Goal: Task Accomplishment & Management: Manage account settings

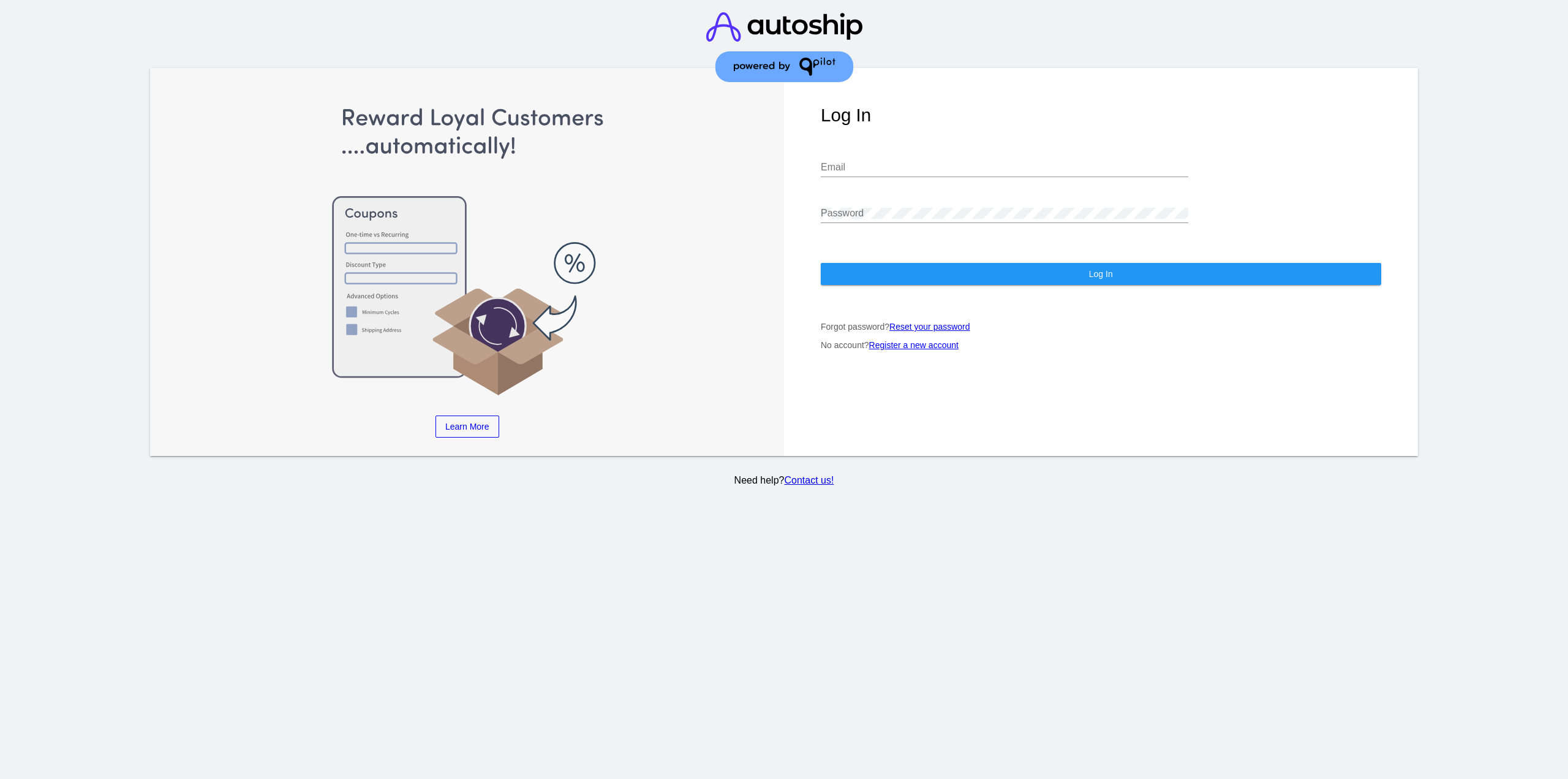
click at [929, 150] on div "Email" at bounding box center [1004, 163] width 367 height 28
click at [932, 162] on input "Email" at bounding box center [1004, 167] width 367 height 11
type input "[EMAIL_ADDRESS][DOMAIN_NAME]"
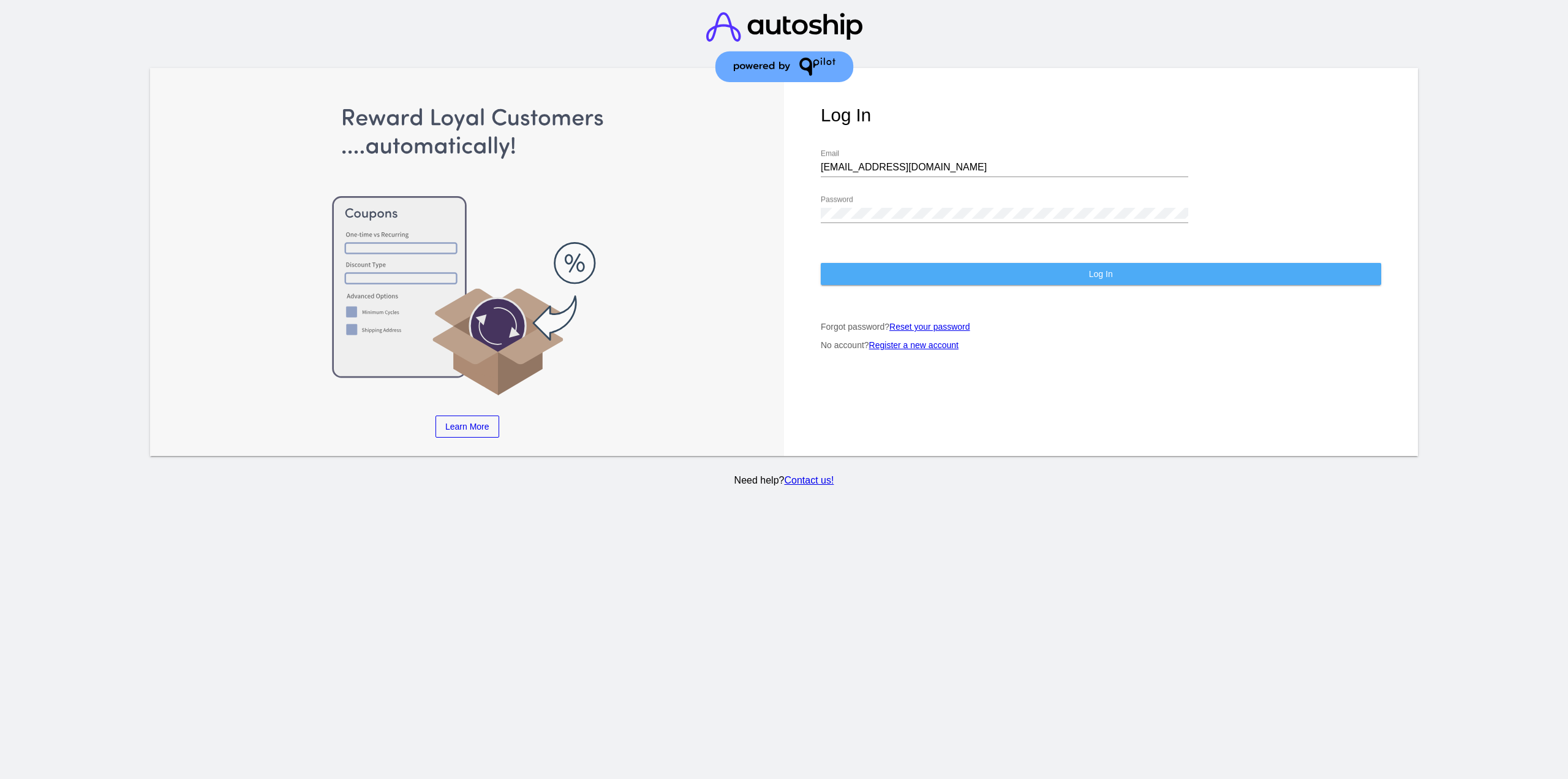
click at [902, 262] on button "Log In" at bounding box center [1101, 273] width 560 height 22
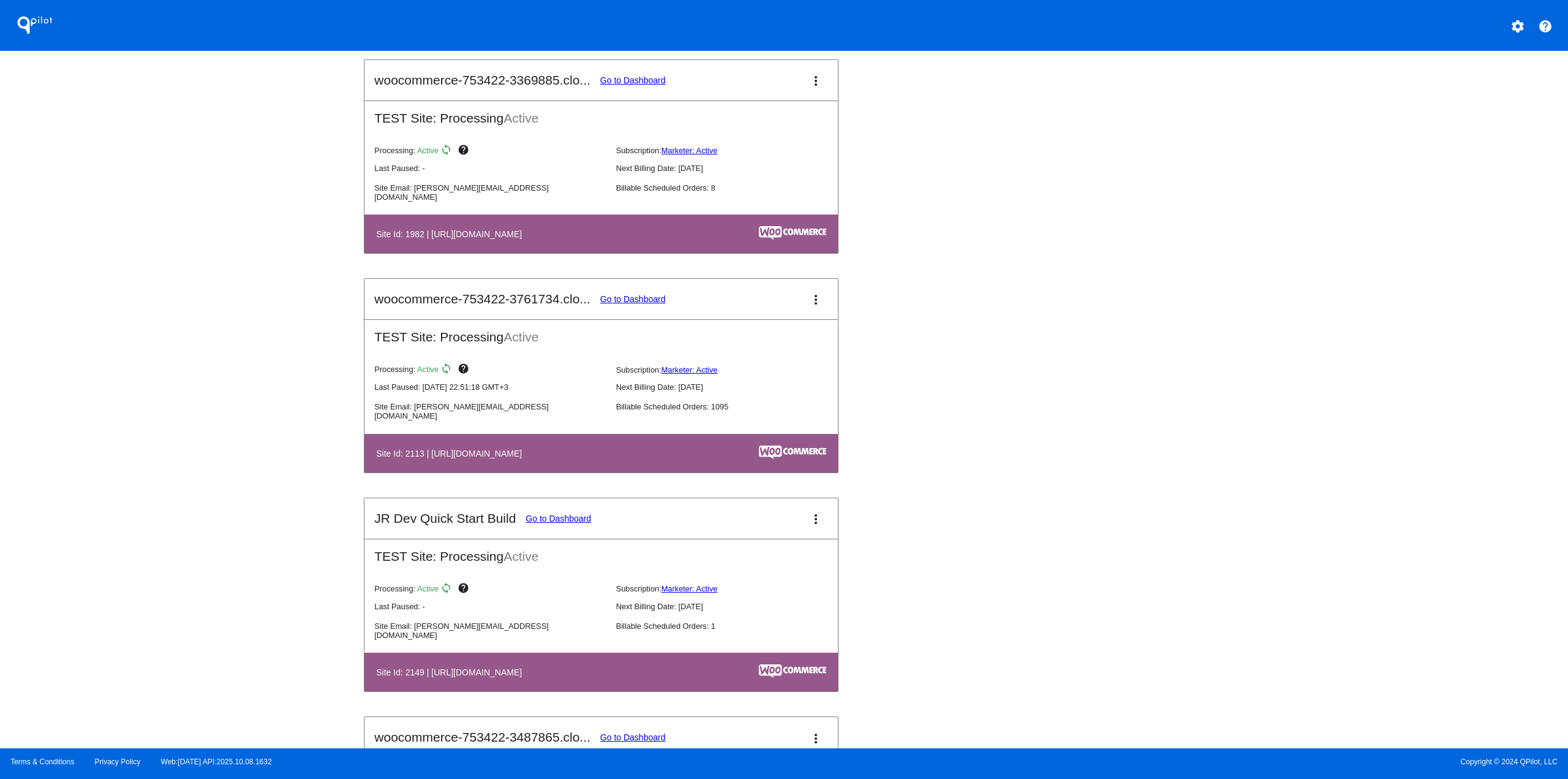
scroll to position [1225, 0]
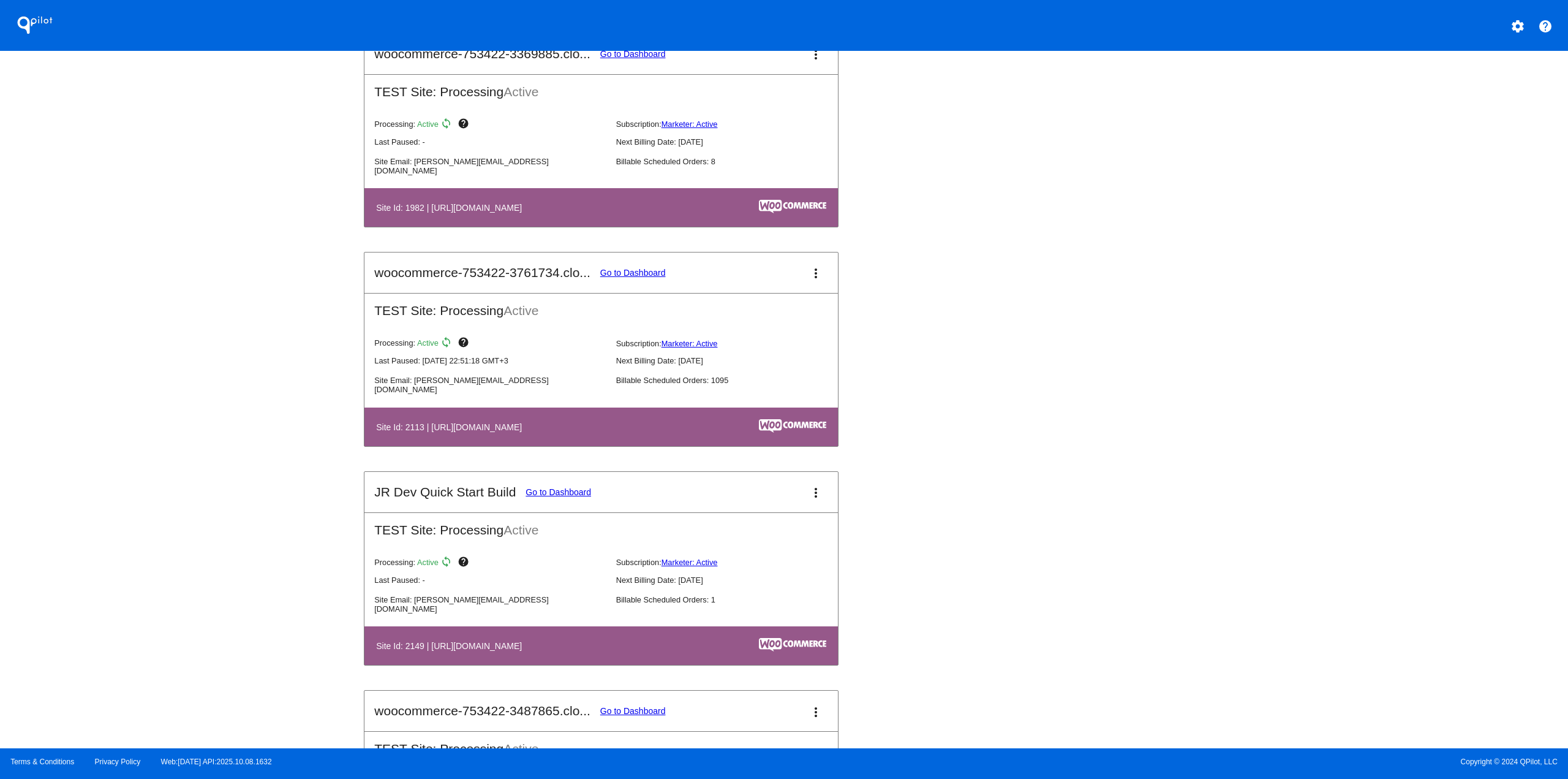
click at [611, 273] on link "Go to Dashboard" at bounding box center [632, 273] width 65 height 10
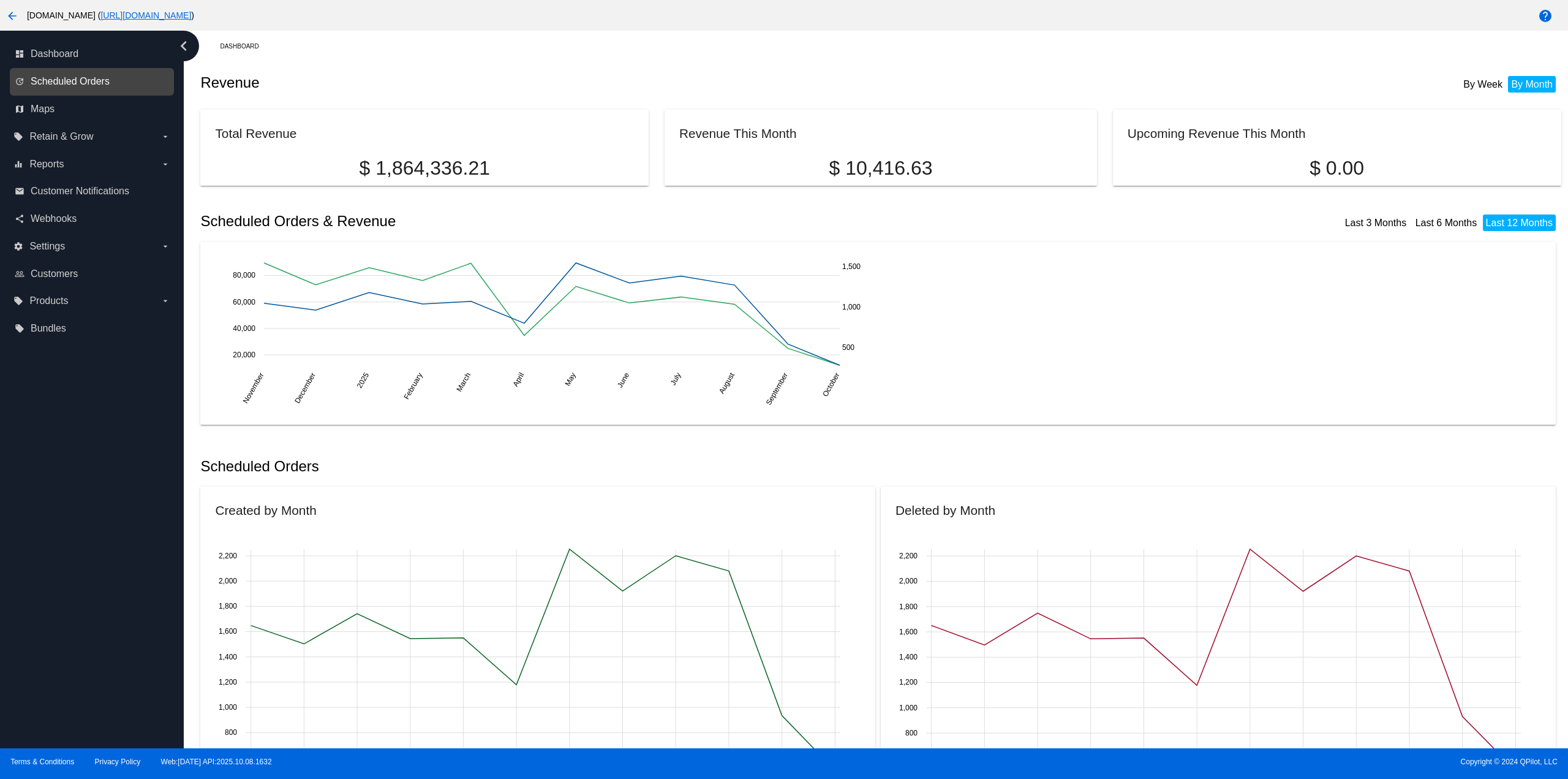
click at [69, 83] on span "Scheduled Orders" at bounding box center [69, 81] width 79 height 11
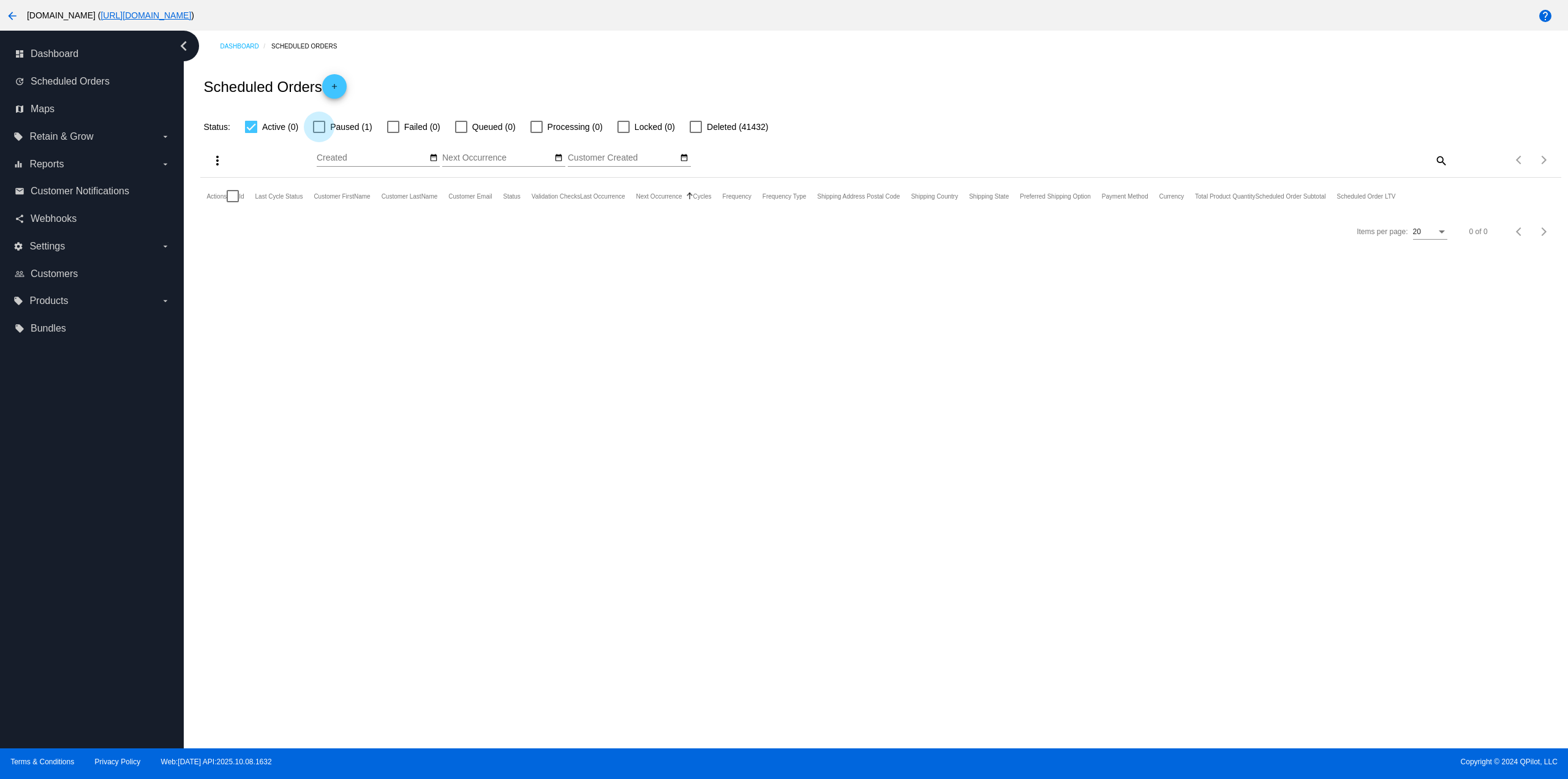
click at [329, 123] on label "Paused (1)" at bounding box center [342, 126] width 58 height 14
click at [319, 133] on input "Paused (1)" at bounding box center [318, 133] width 1 height 1
click at [201, 221] on mat-table "Actions Id Last Cycle Status Customer FirstName Customer LastName Customer Emai…" at bounding box center [881, 213] width 1361 height 72
click at [207, 224] on button "more_vert" at bounding box center [218, 229] width 25 height 25
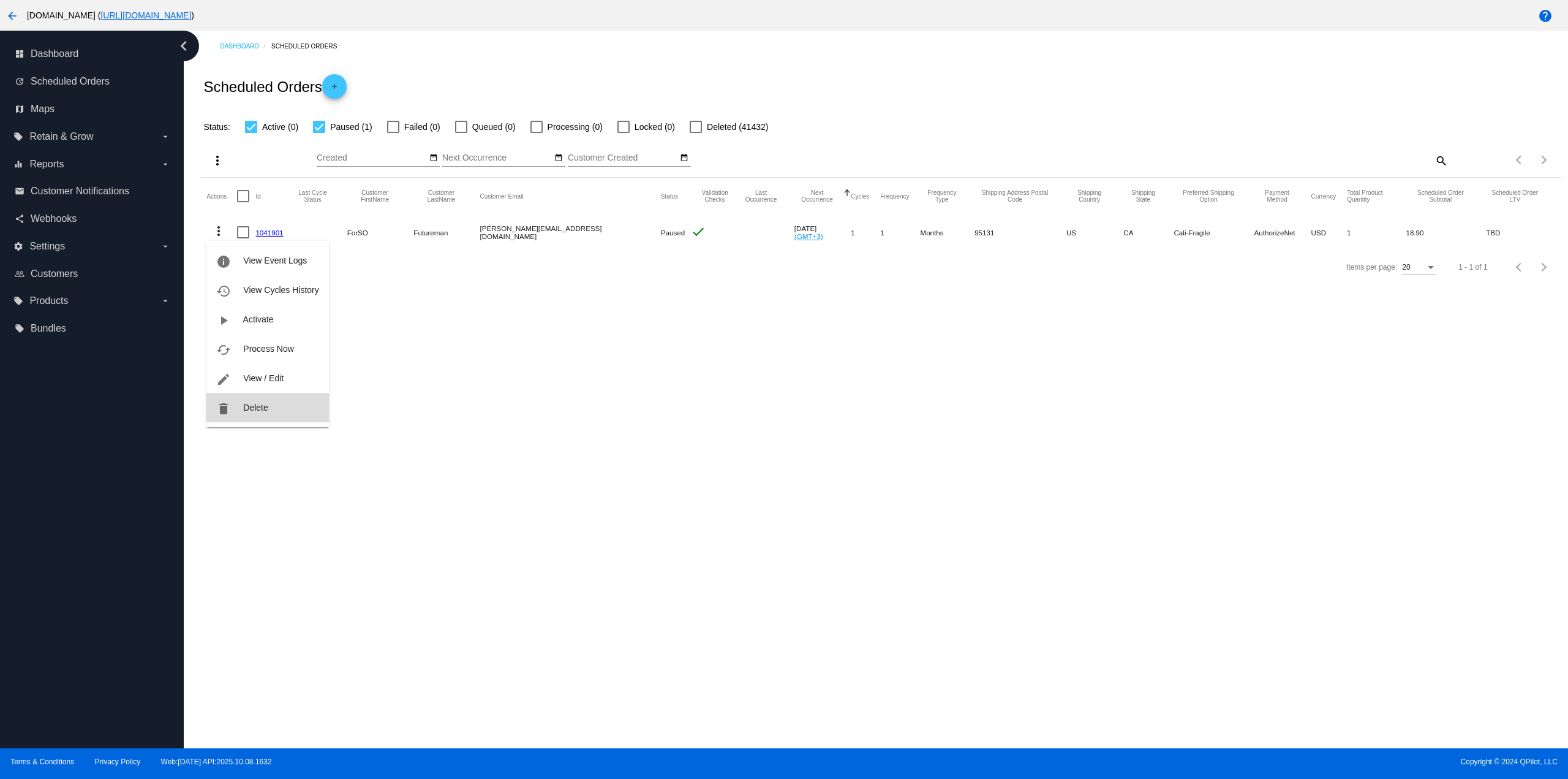
click at [279, 416] on button "delete Delete" at bounding box center [268, 407] width 122 height 30
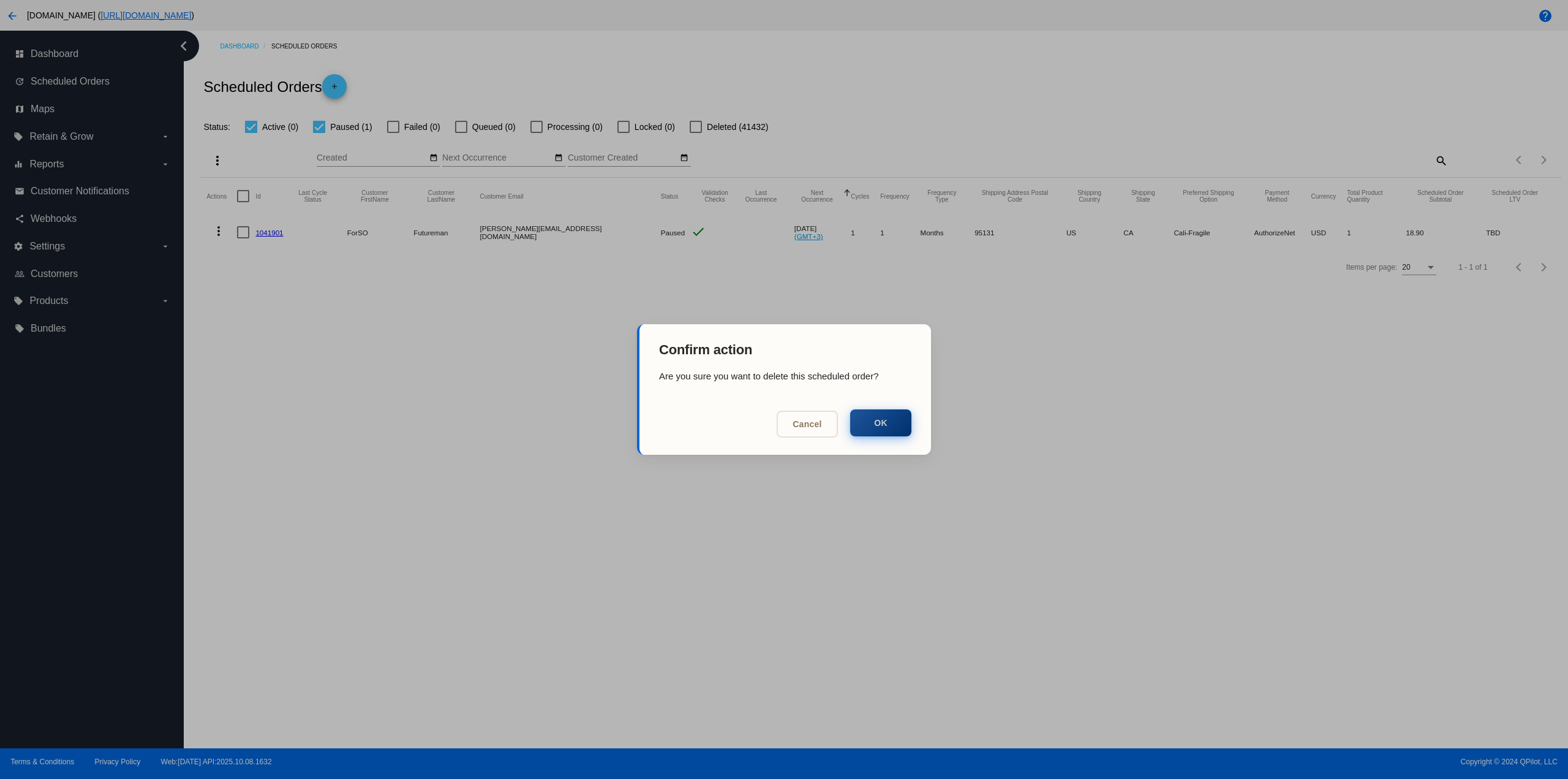
click at [872, 427] on button "OK" at bounding box center [881, 423] width 61 height 27
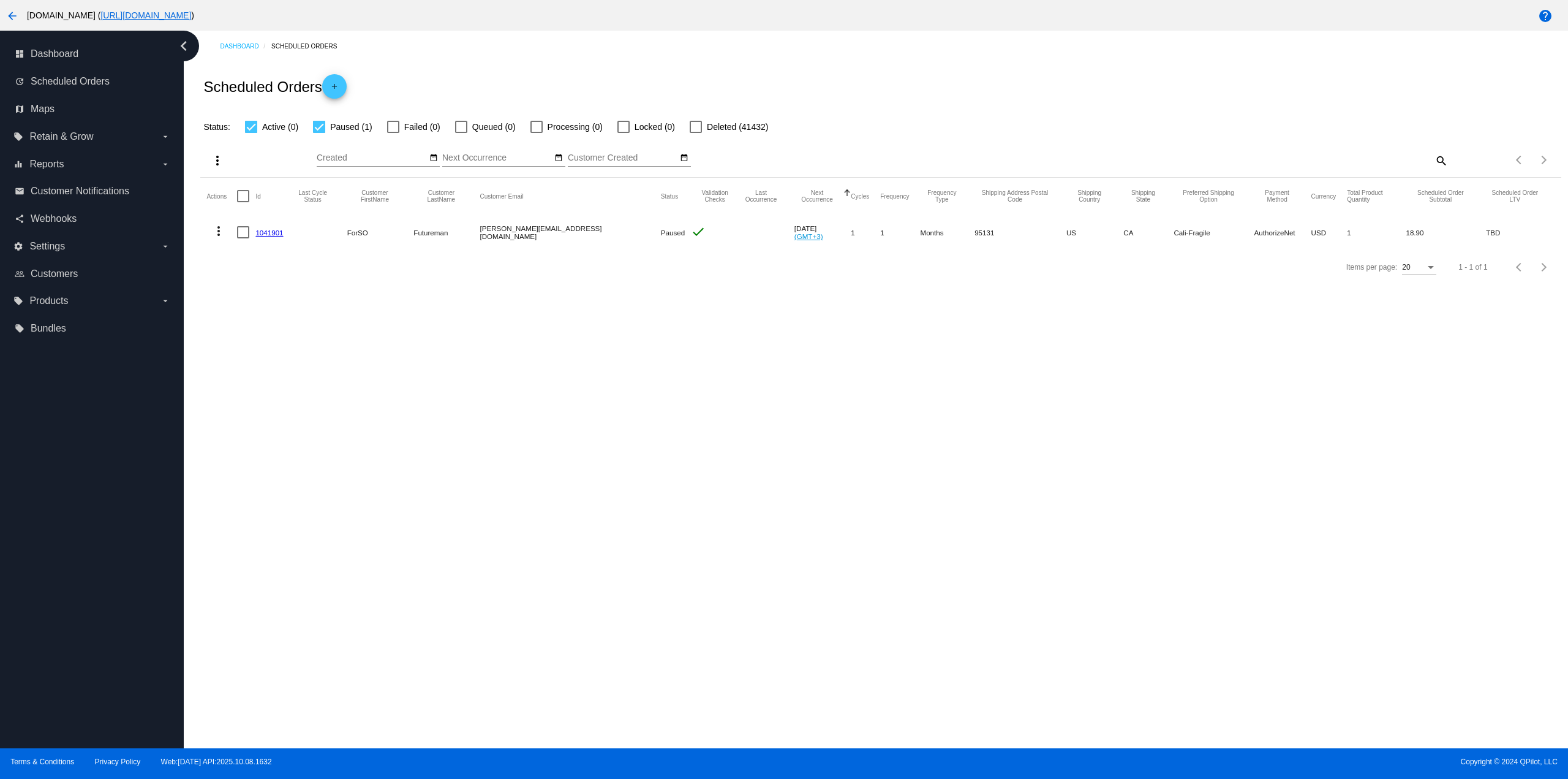
click at [321, 123] on div at bounding box center [319, 127] width 12 height 12
click at [319, 133] on input "Paused (1)" at bounding box center [318, 133] width 1 height 1
checkbox input "false"
